Goal: Check status: Check status

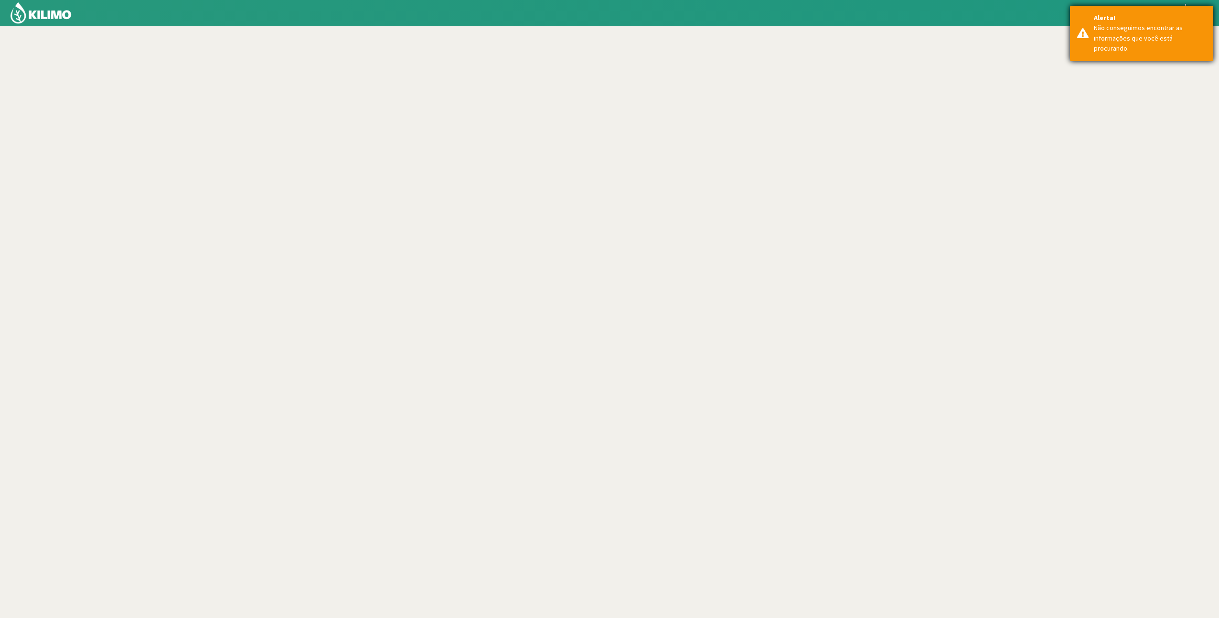
click at [1159, 39] on div "Não conseguimos encontrar as informações que você está procurando." at bounding box center [1149, 38] width 112 height 31
